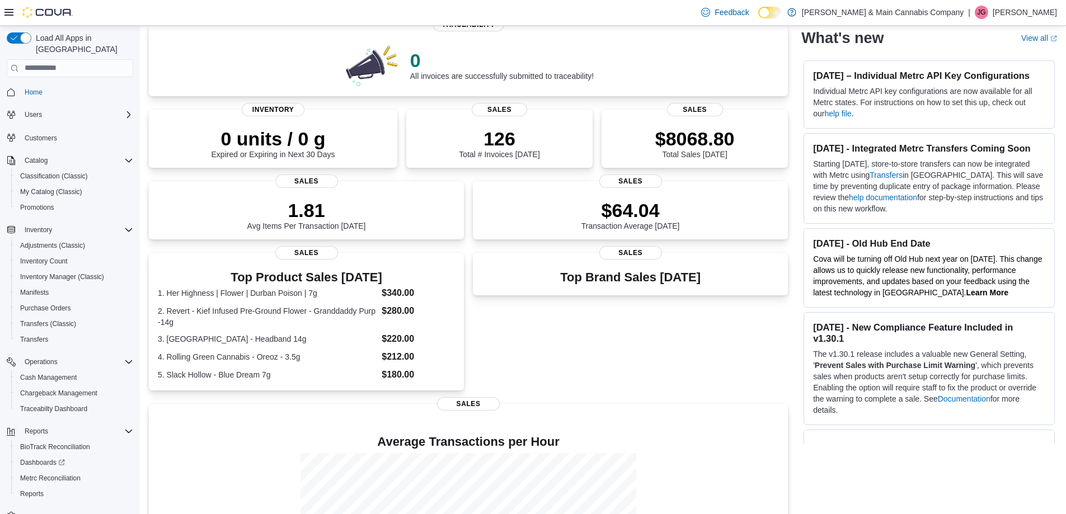
scroll to position [90, 0]
click at [687, 140] on p "$8068.80" at bounding box center [694, 139] width 79 height 22
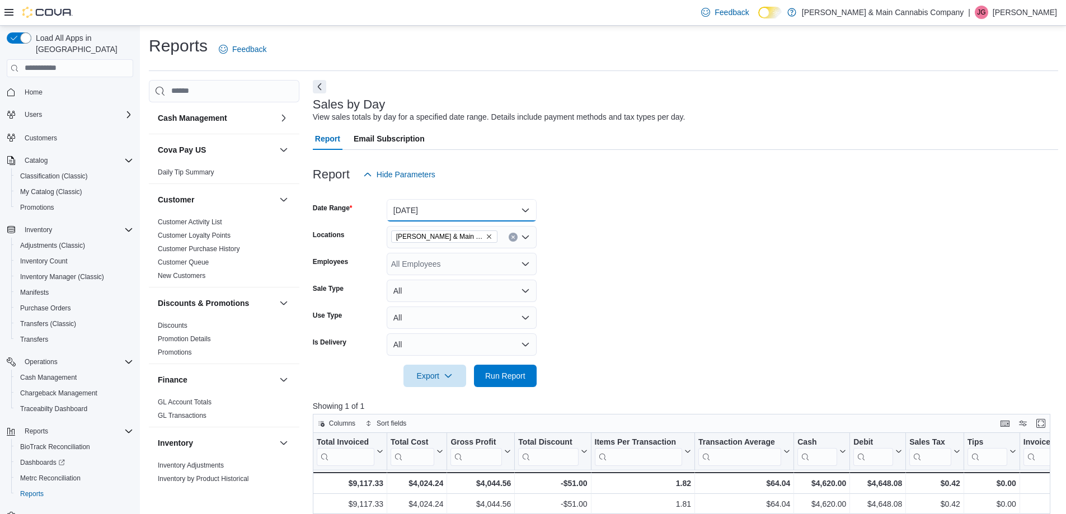
click at [522, 208] on button "[DATE]" at bounding box center [462, 210] width 150 height 22
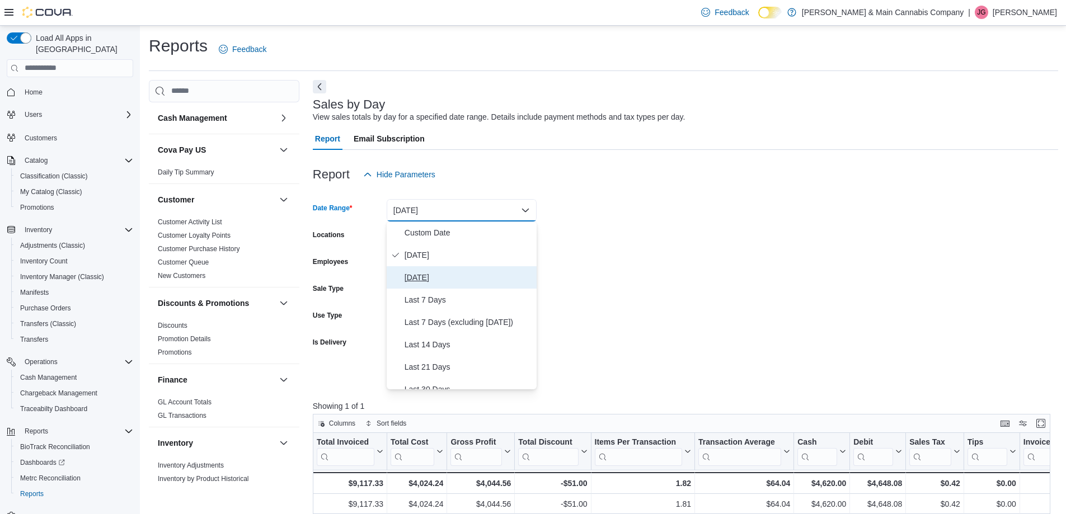
click at [455, 279] on span "[DATE]" at bounding box center [469, 277] width 128 height 13
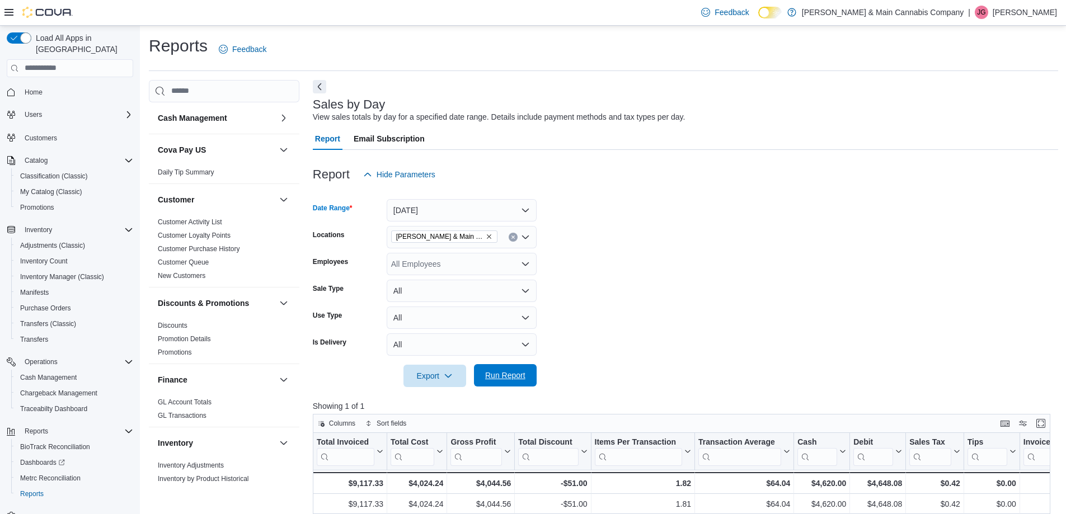
click at [507, 372] on span "Run Report" at bounding box center [505, 375] width 40 height 11
click at [527, 212] on button "Yesterday" at bounding box center [462, 210] width 150 height 22
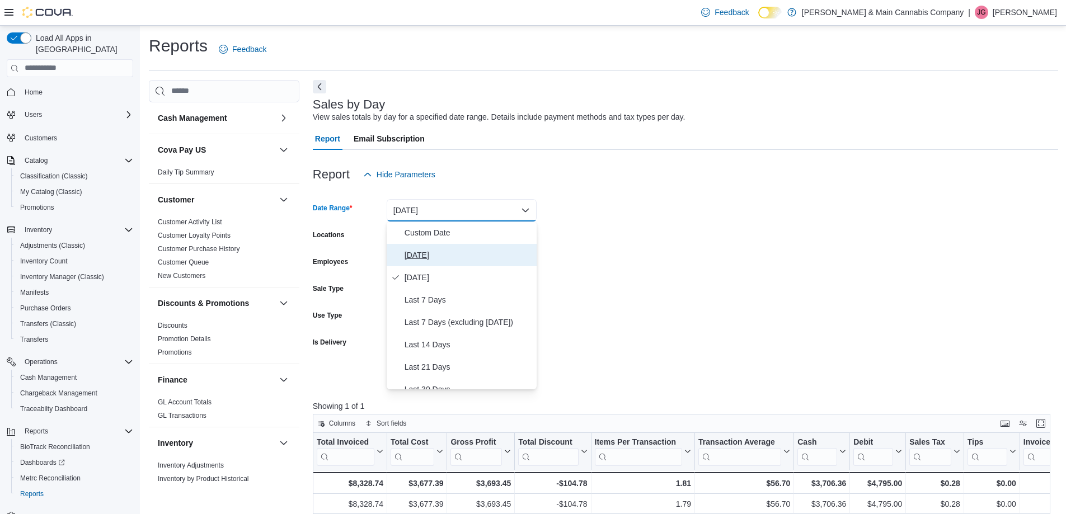
click at [447, 254] on span "Today" at bounding box center [469, 254] width 128 height 13
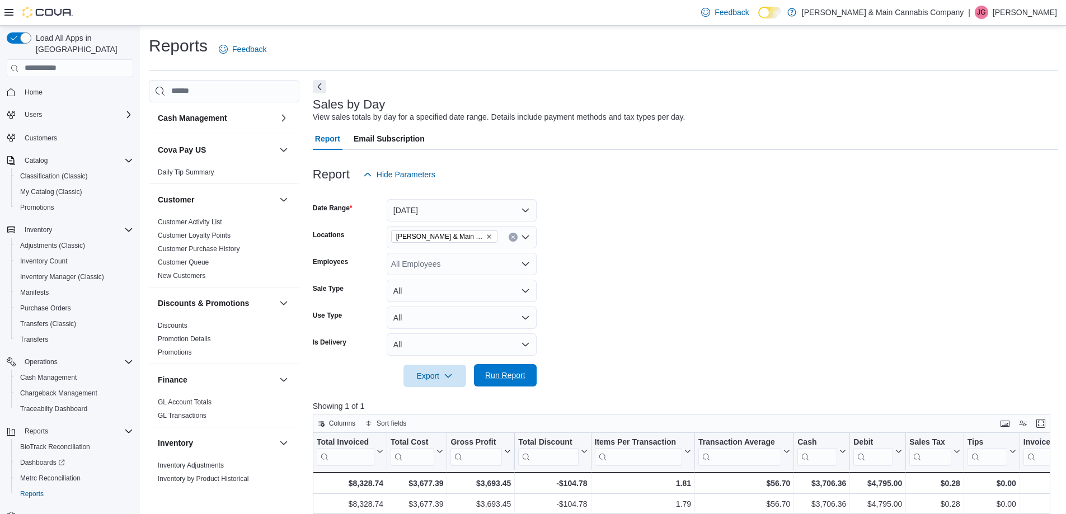
click at [495, 377] on span "Run Report" at bounding box center [505, 375] width 40 height 11
click at [519, 210] on button "Today" at bounding box center [462, 210] width 150 height 22
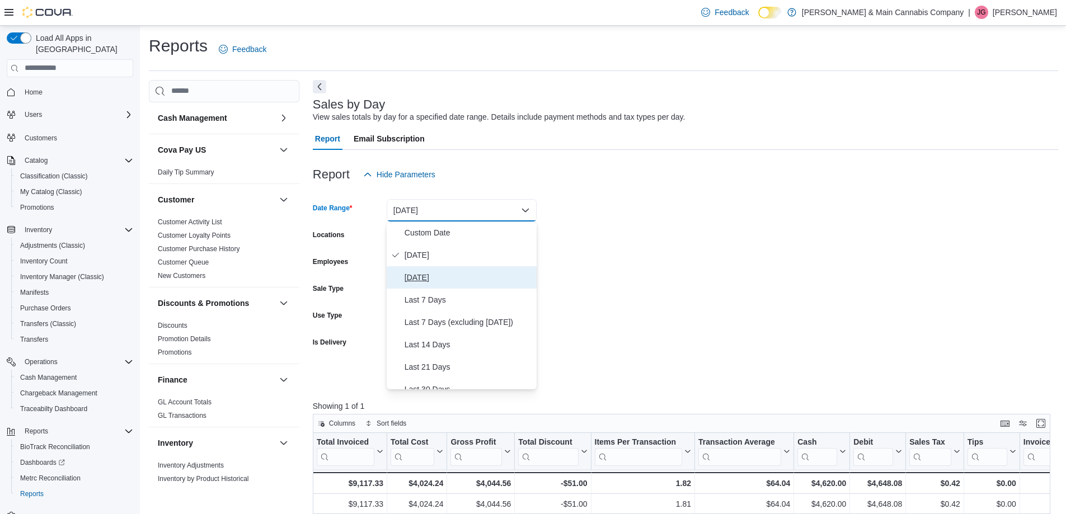
click at [449, 283] on span "Yesterday" at bounding box center [469, 277] width 128 height 13
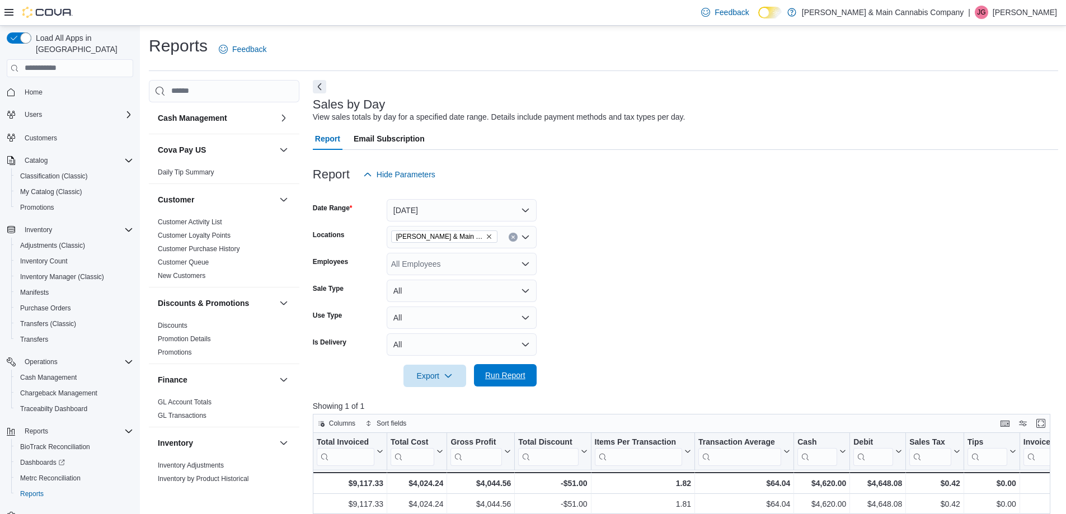
click at [494, 374] on span "Run Report" at bounding box center [505, 375] width 40 height 11
click at [524, 215] on button "Yesterday" at bounding box center [462, 210] width 150 height 22
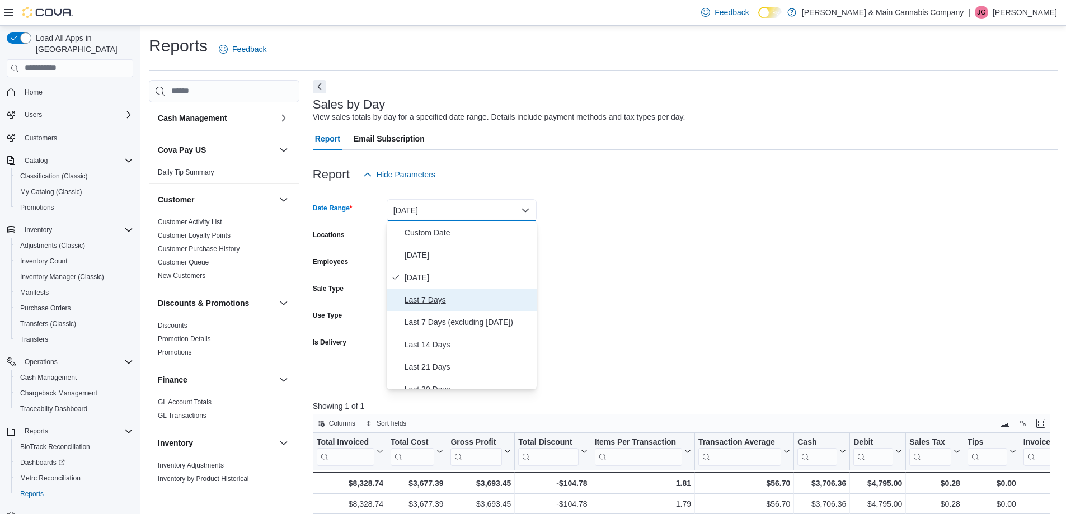
click at [439, 299] on span "Last 7 Days" at bounding box center [469, 299] width 128 height 13
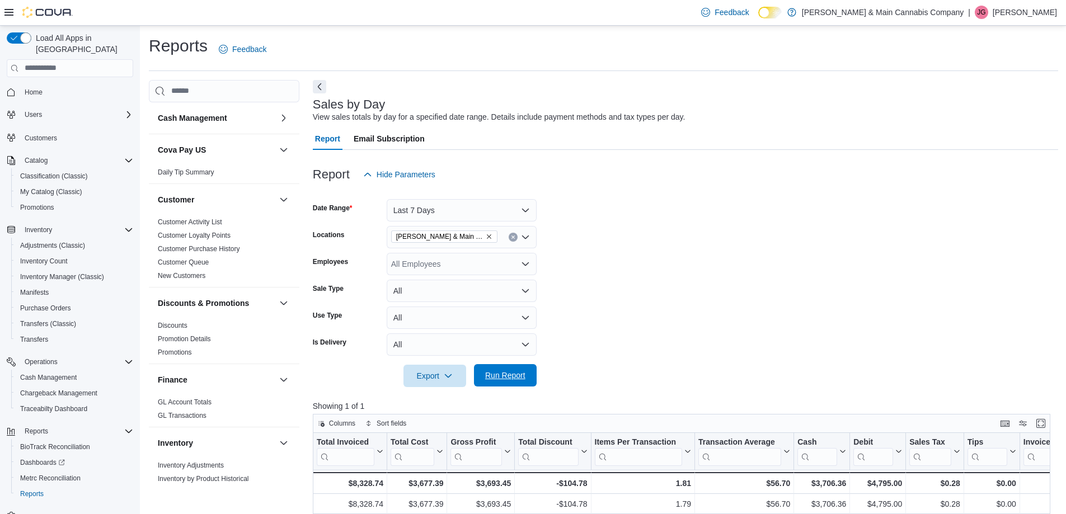
click at [518, 373] on span "Run Report" at bounding box center [505, 375] width 40 height 11
